Goal: Transaction & Acquisition: Purchase product/service

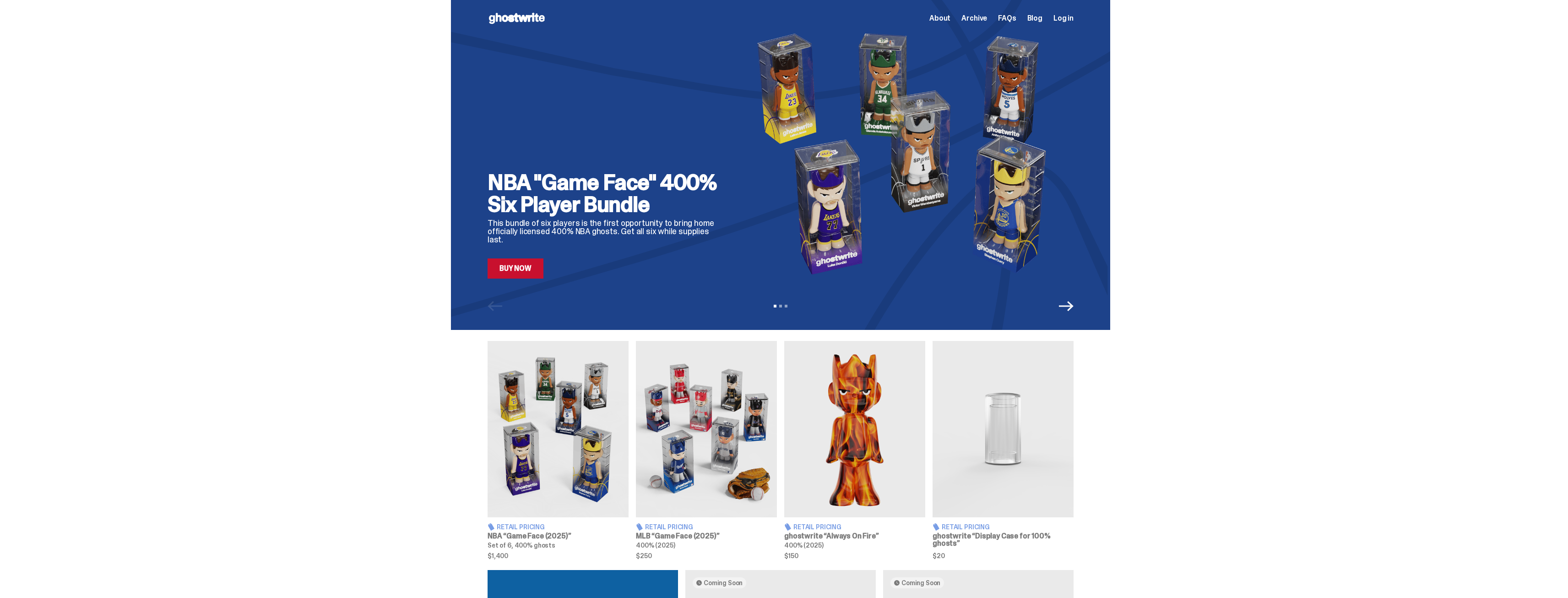
click at [532, 280] on div "NBA "Game Face" 400% Six Player Bundle This bundle of six players is the first …" at bounding box center [780, 165] width 659 height 330
click at [529, 273] on link "Buy Now" at bounding box center [516, 268] width 56 height 20
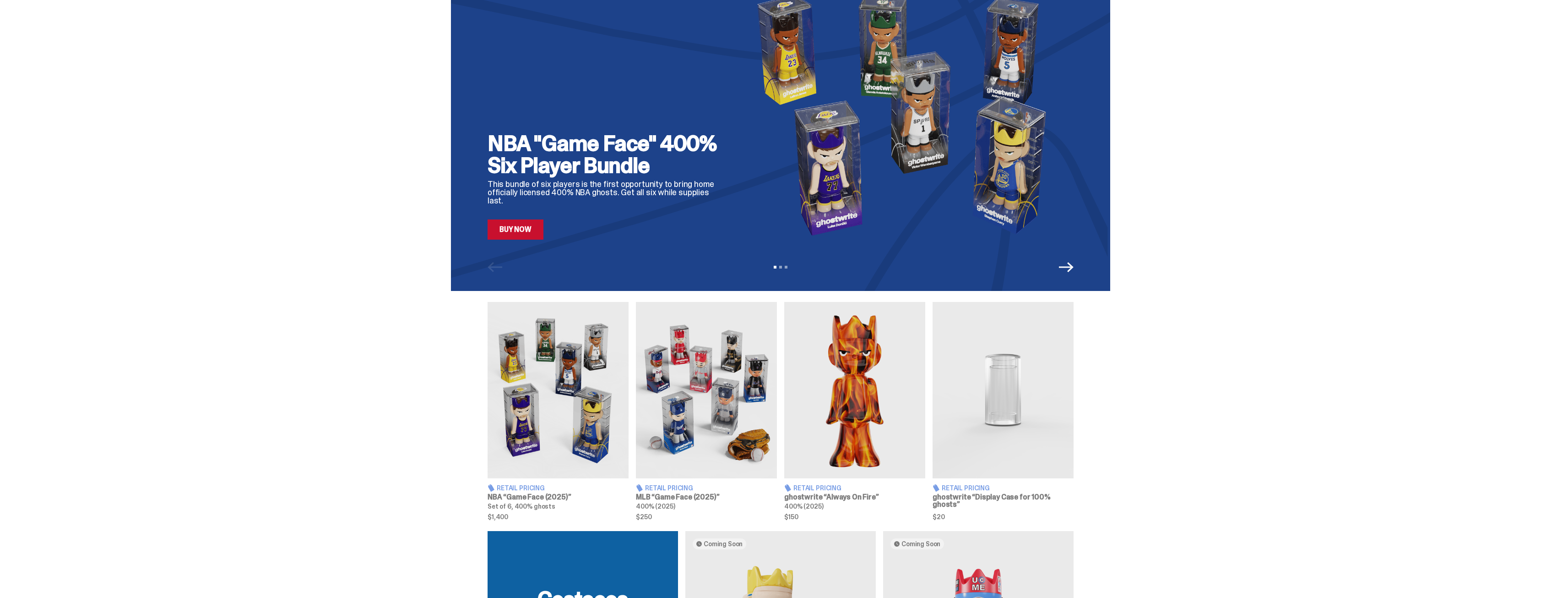
scroll to position [91, 0]
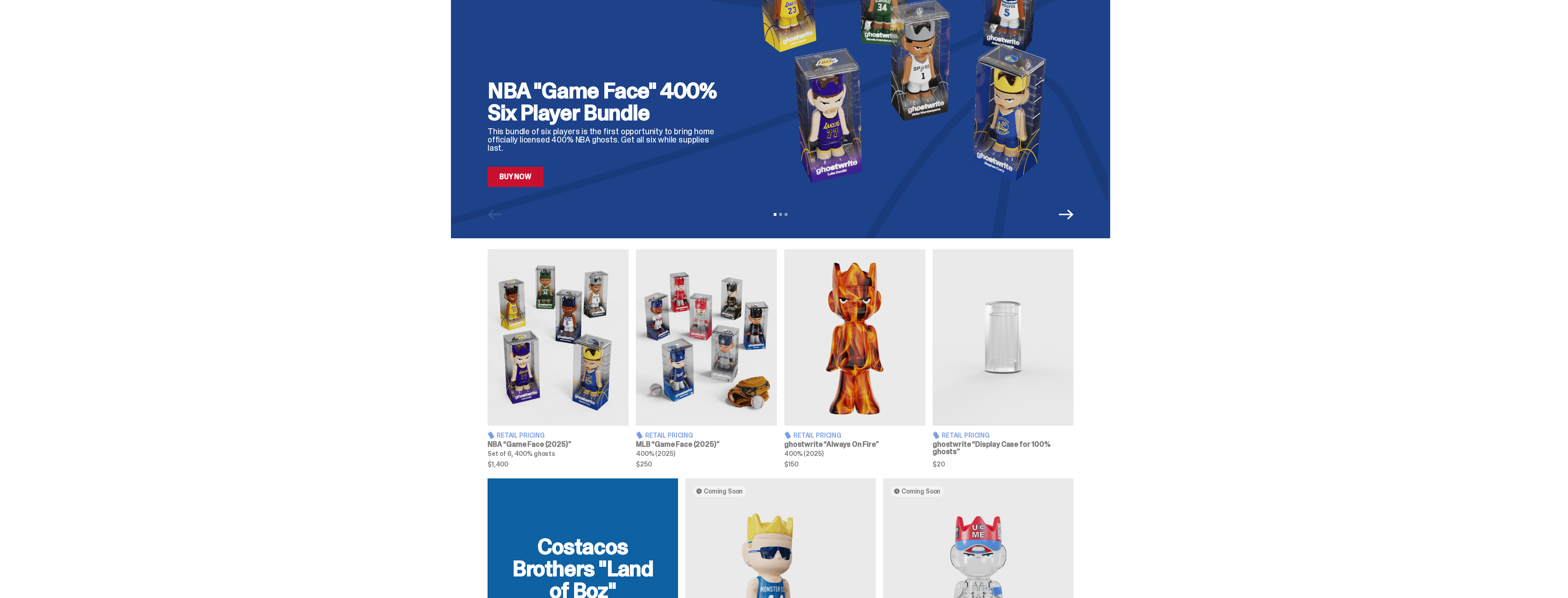
click at [831, 433] on span "Retail Pricing" at bounding box center [817, 435] width 48 height 7
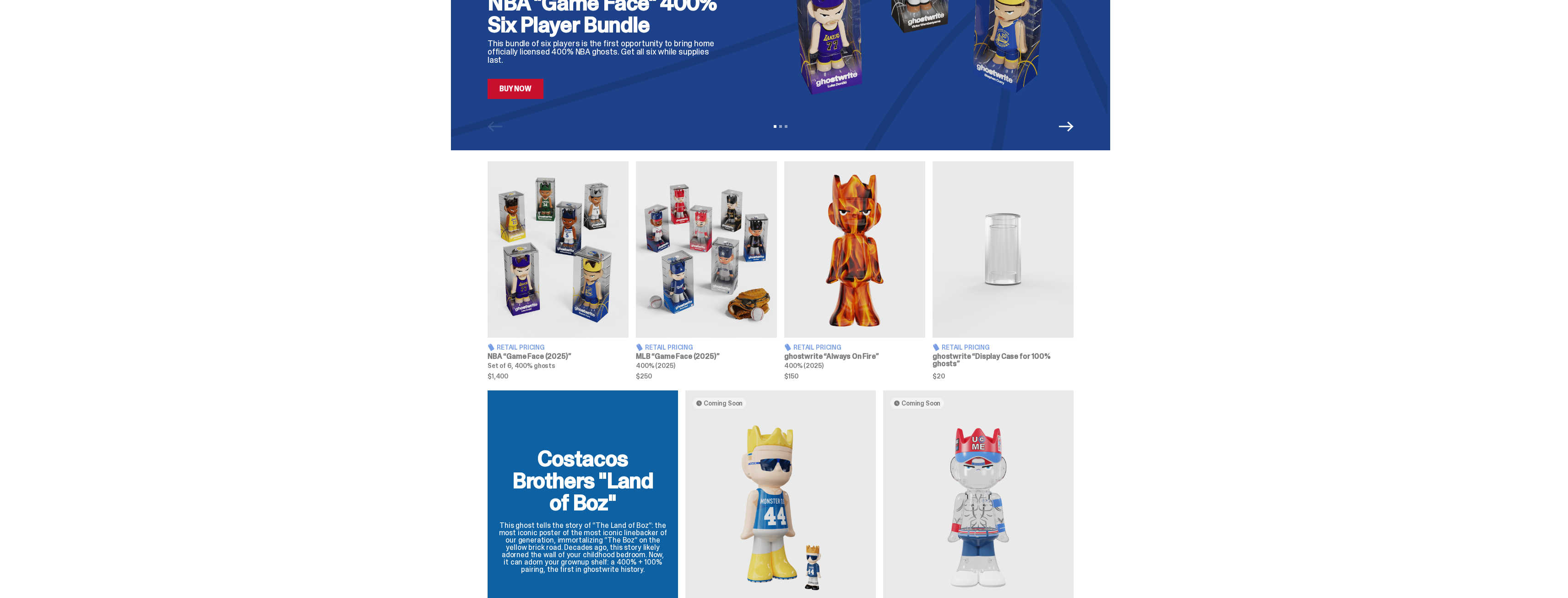
scroll to position [183, 0]
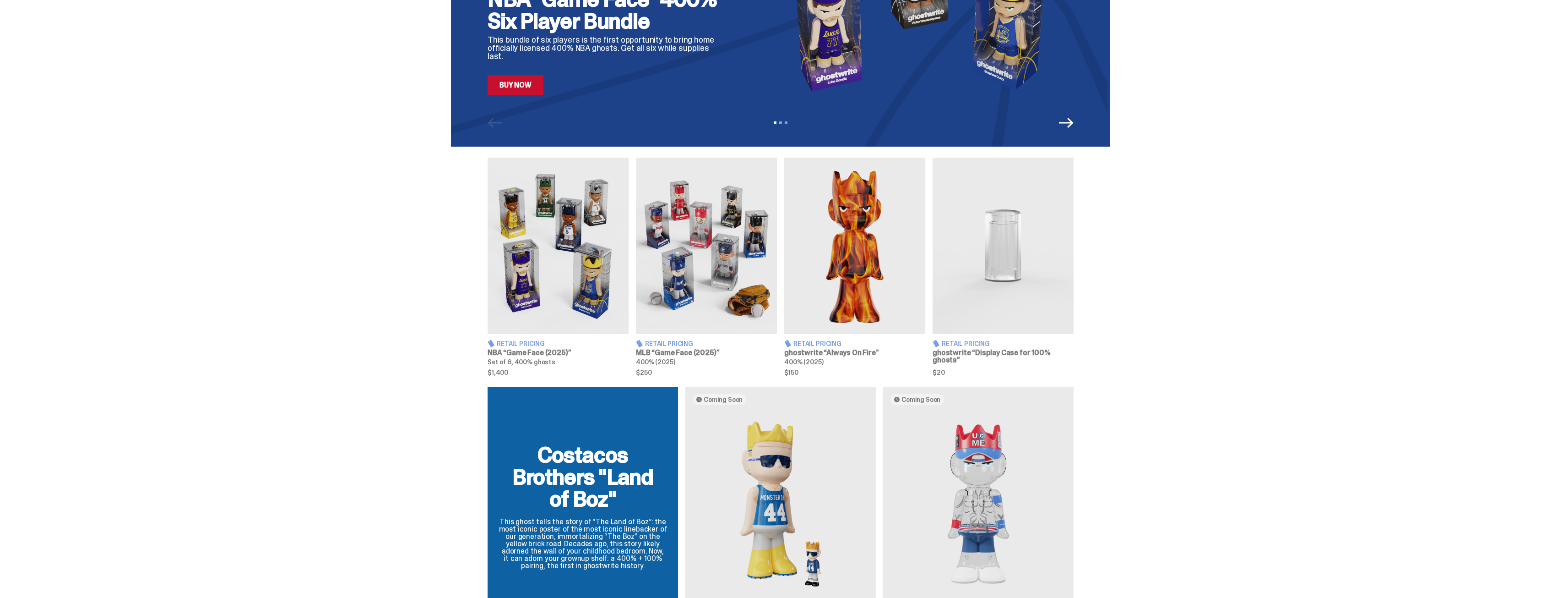
click at [989, 343] on span "Retail Pricing" at bounding box center [965, 343] width 48 height 7
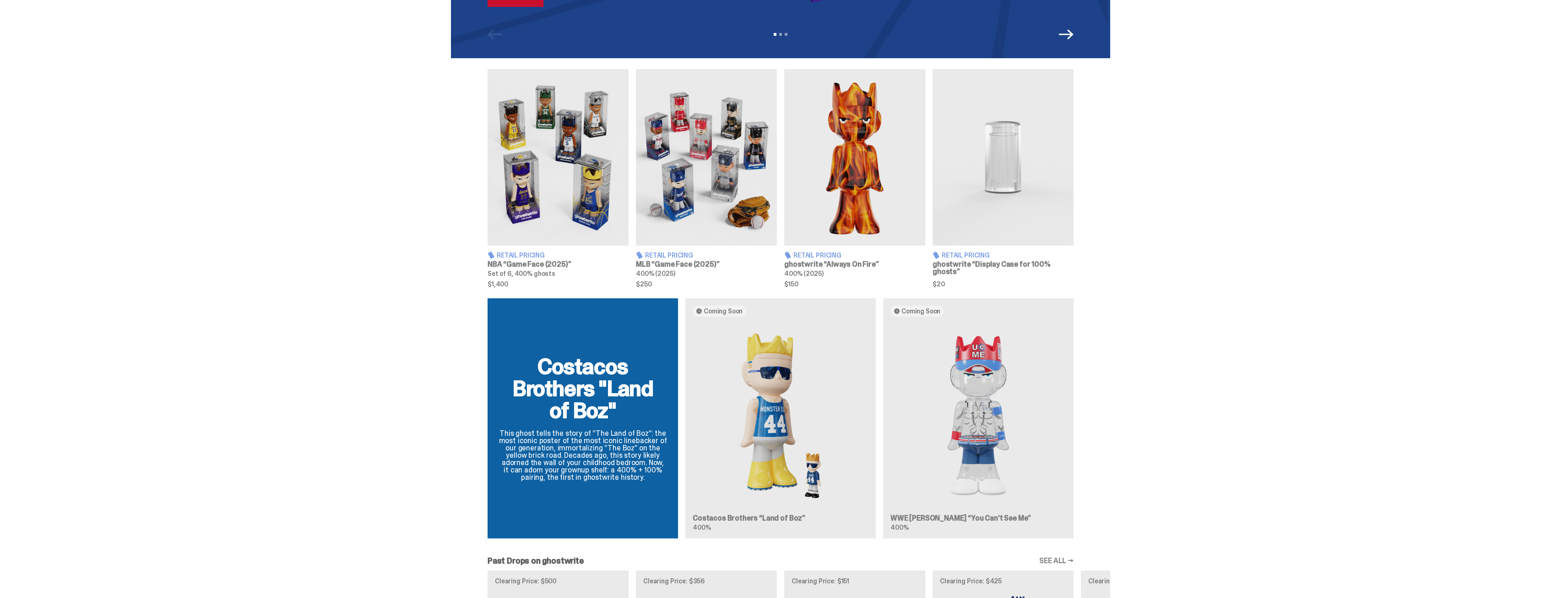
scroll to position [275, 0]
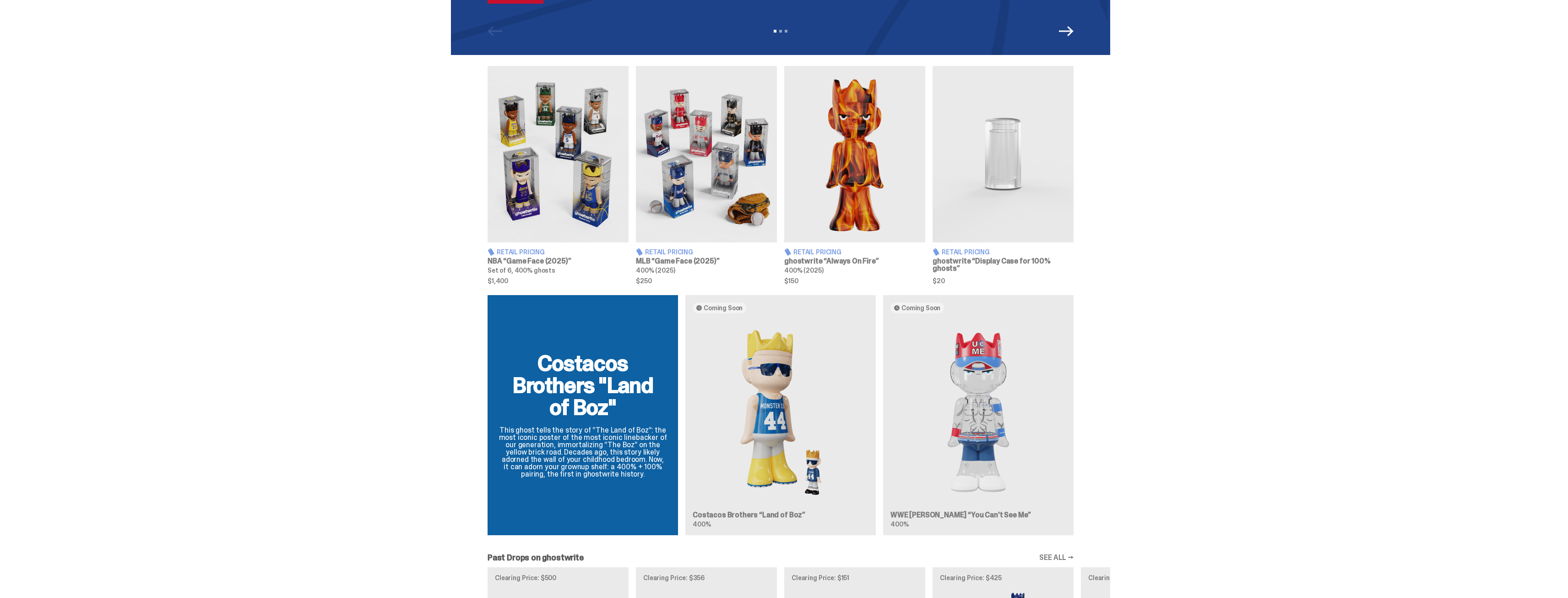
click at [774, 516] on div "Costacos Brothers "Land of Boz" This ghost tells the story of “The Land of Boz”…" at bounding box center [780, 418] width 659 height 247
click at [740, 515] on div "Costacos Brothers "Land of Boz" This ghost tells the story of “The Land of Boz”…" at bounding box center [780, 418] width 659 height 247
click at [787, 434] on div "Costacos Brothers "Land of Boz" This ghost tells the story of “The Land of Boz”…" at bounding box center [780, 418] width 659 height 247
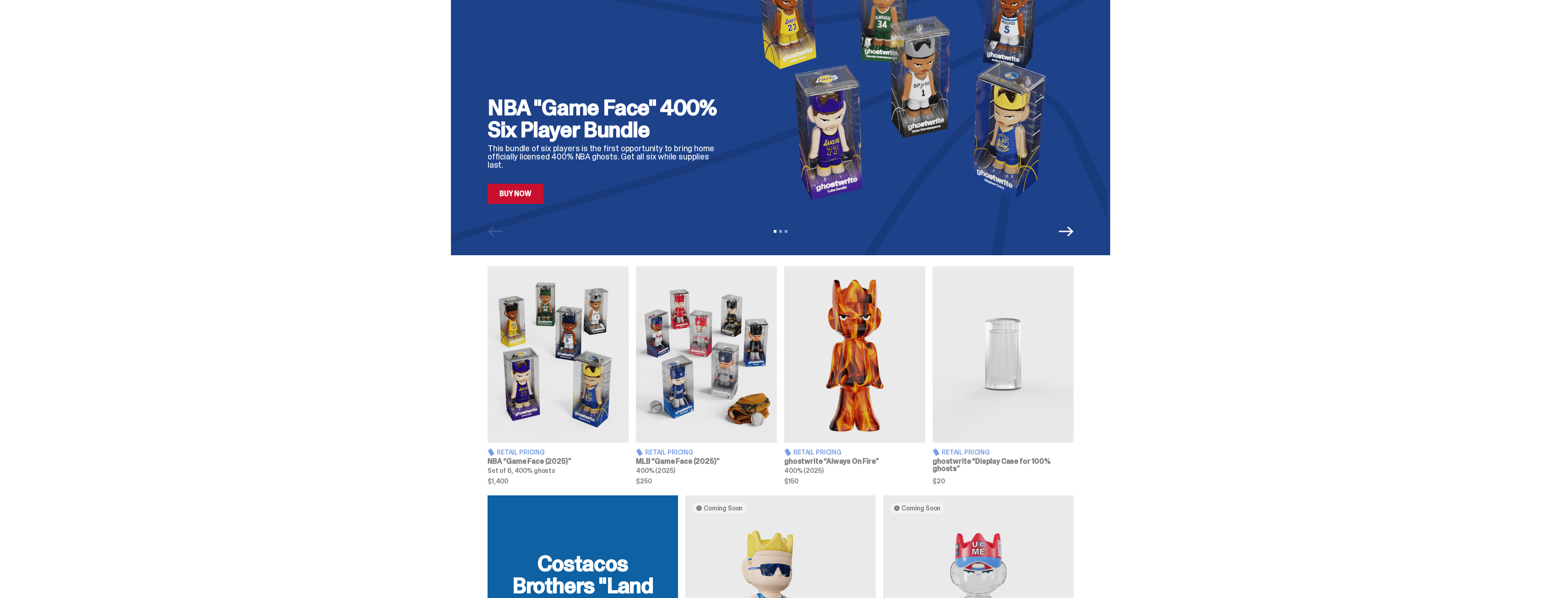
scroll to position [0, 0]
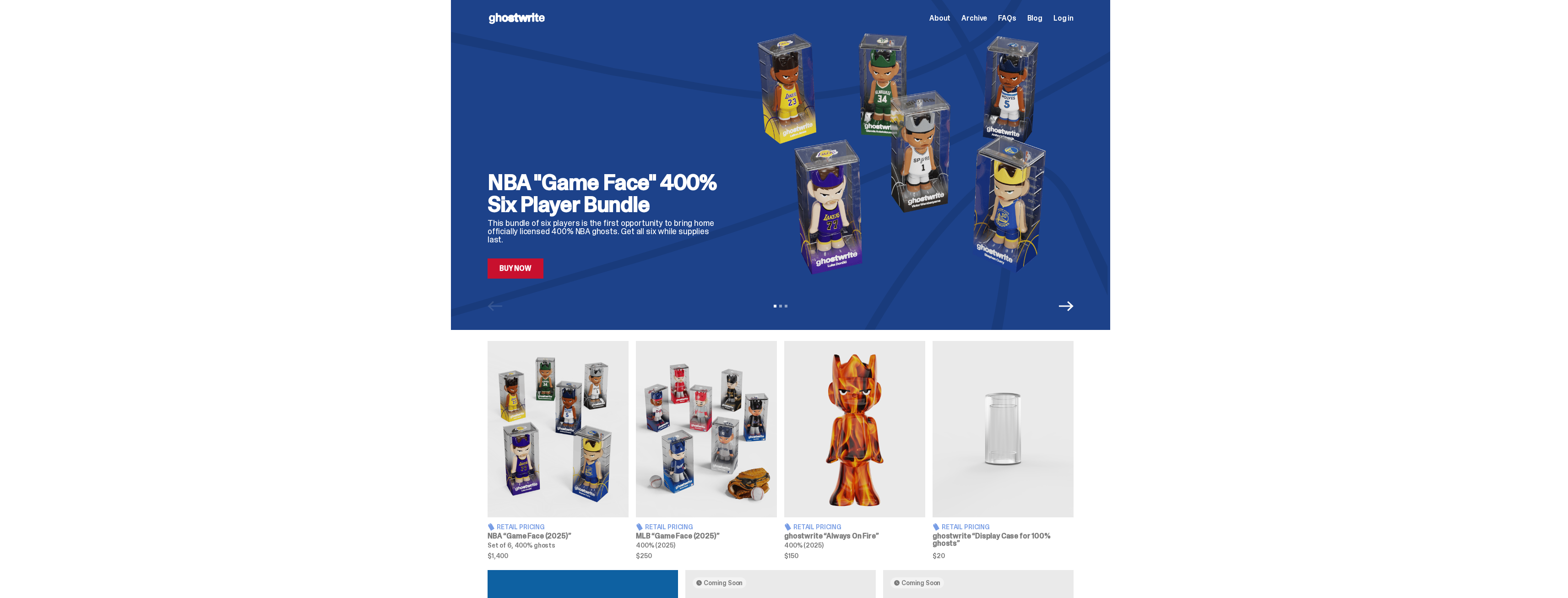
click at [1068, 306] on icon "Next" at bounding box center [1066, 306] width 15 height 10
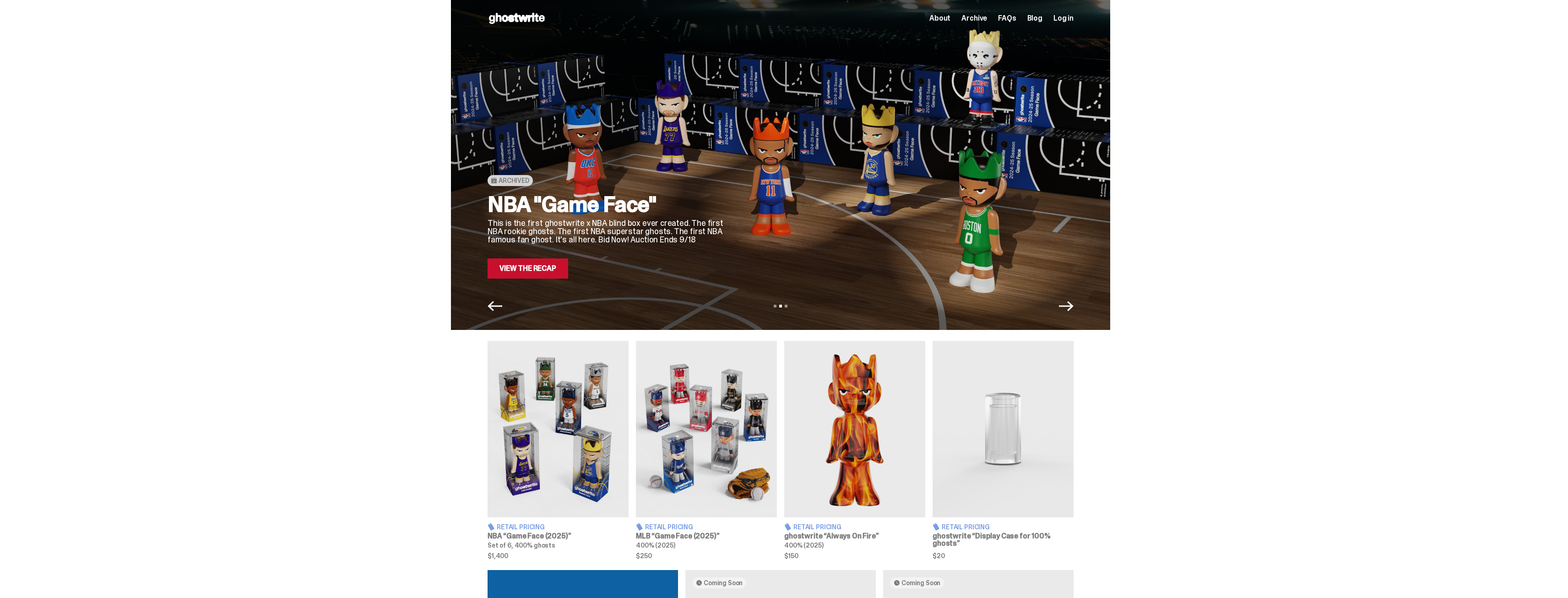
click at [1063, 306] on icon "Next" at bounding box center [1066, 306] width 15 height 10
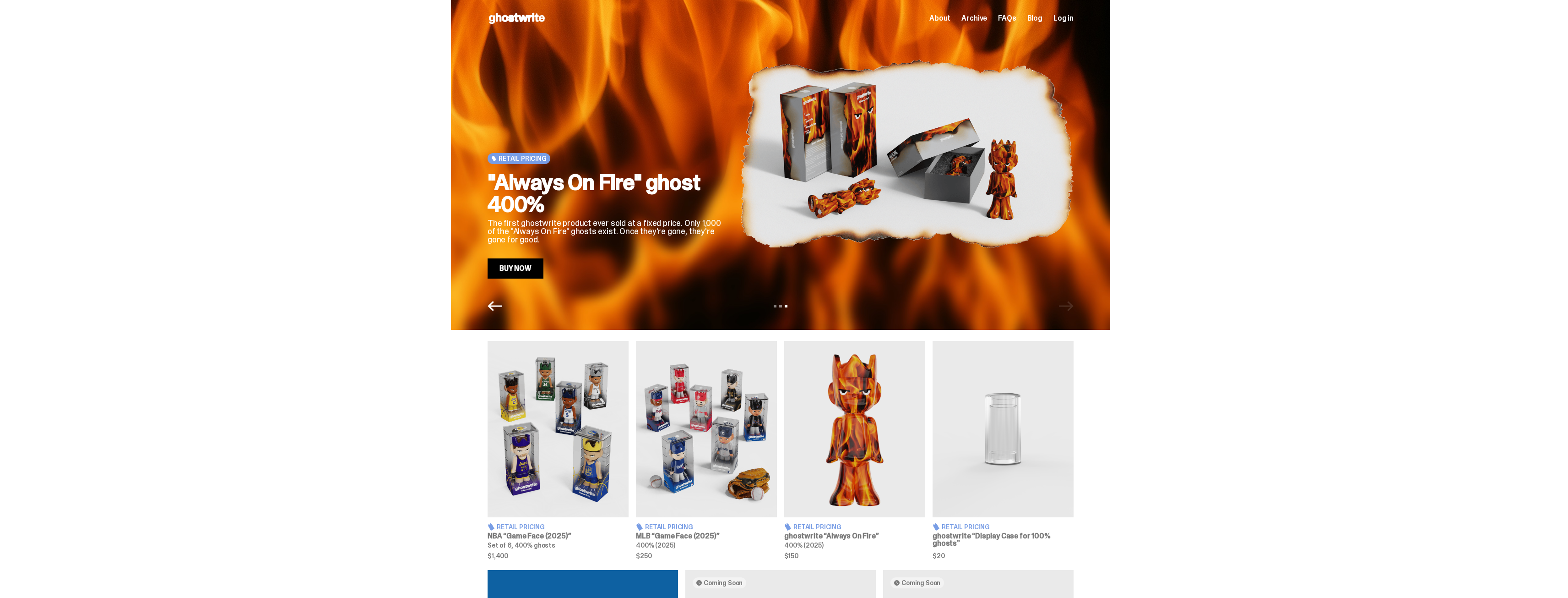
click at [544, 18] on use at bounding box center [517, 18] width 56 height 11
